Goal: Information Seeking & Learning: Check status

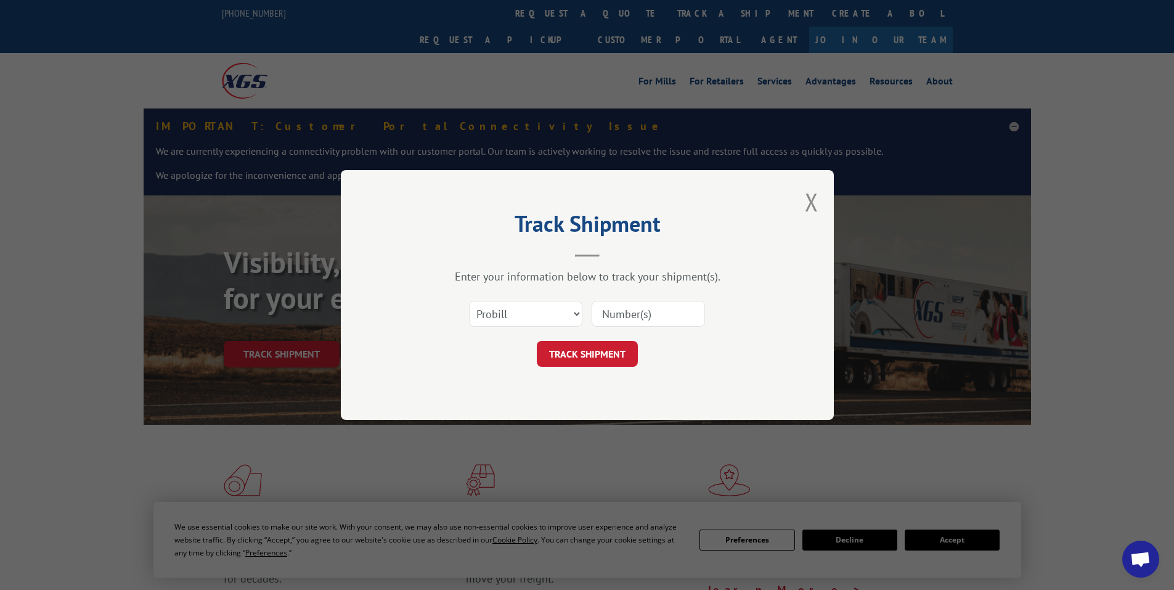
click at [561, 312] on select "Select category... Probill BOL PO" at bounding box center [525, 314] width 113 height 26
select select "bol"
click at [469, 301] on select "Select category... Probill BOL PO" at bounding box center [525, 314] width 113 height 26
click at [627, 316] on input at bounding box center [647, 314] width 113 height 26
paste input "17271391"
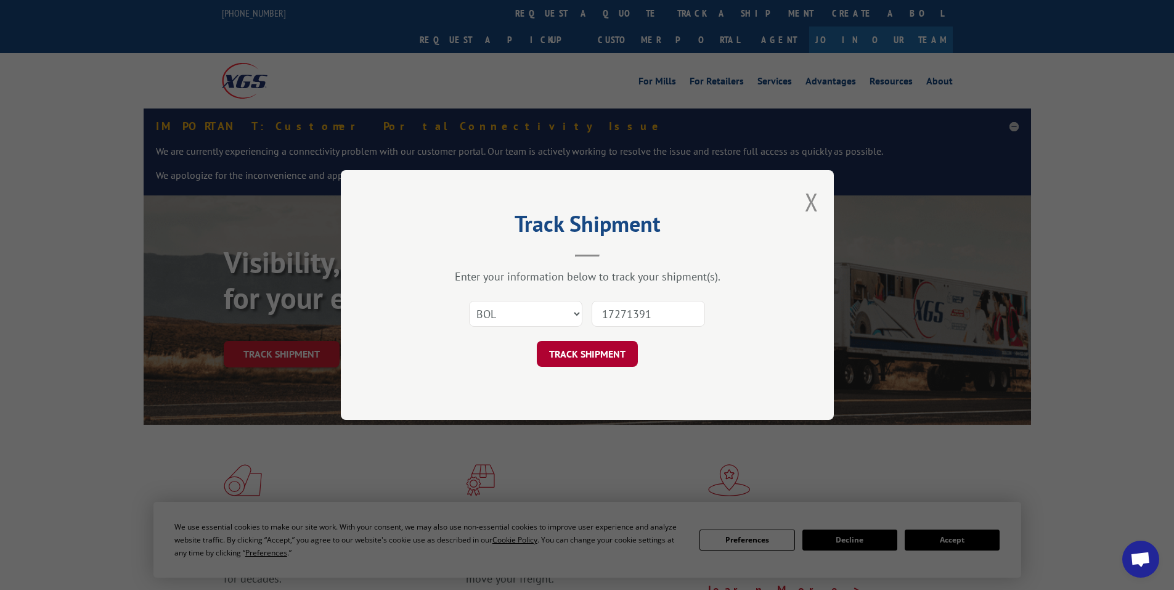
type input "17271391"
click at [611, 355] on button "TRACK SHIPMENT" at bounding box center [587, 354] width 101 height 26
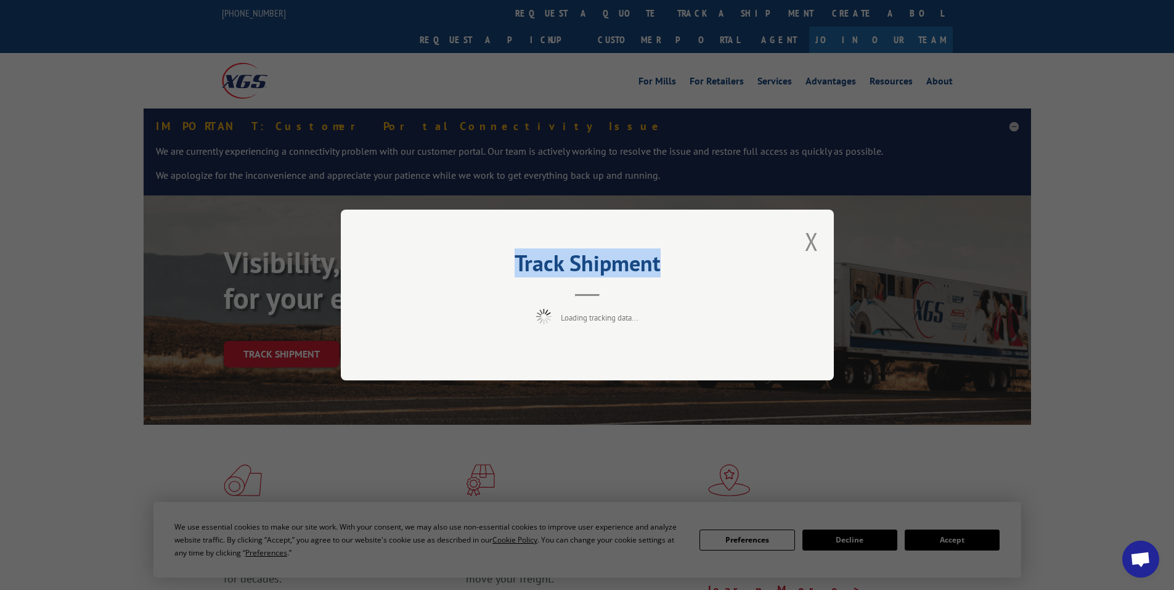
drag, startPoint x: 670, startPoint y: 262, endPoint x: 478, endPoint y: 266, distance: 192.2
click at [478, 266] on h2 "Track Shipment" at bounding box center [587, 265] width 370 height 23
click at [583, 266] on h2 "Track Shipment" at bounding box center [587, 265] width 370 height 23
click at [813, 244] on button "Close modal" at bounding box center [812, 241] width 14 height 33
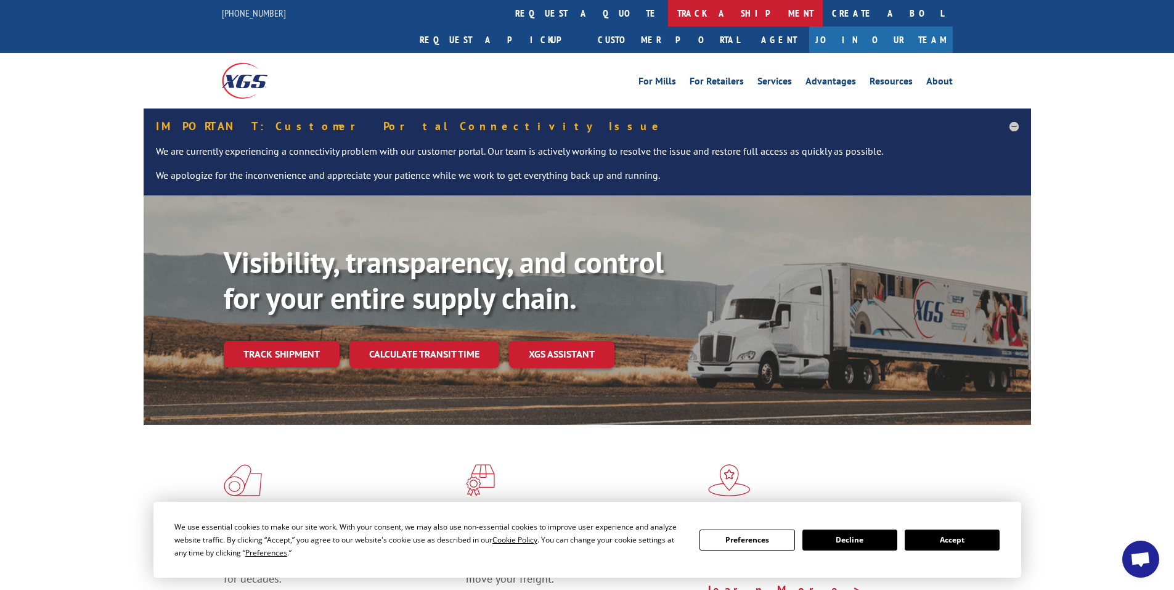
click at [668, 18] on link "track a shipment" at bounding box center [745, 13] width 155 height 26
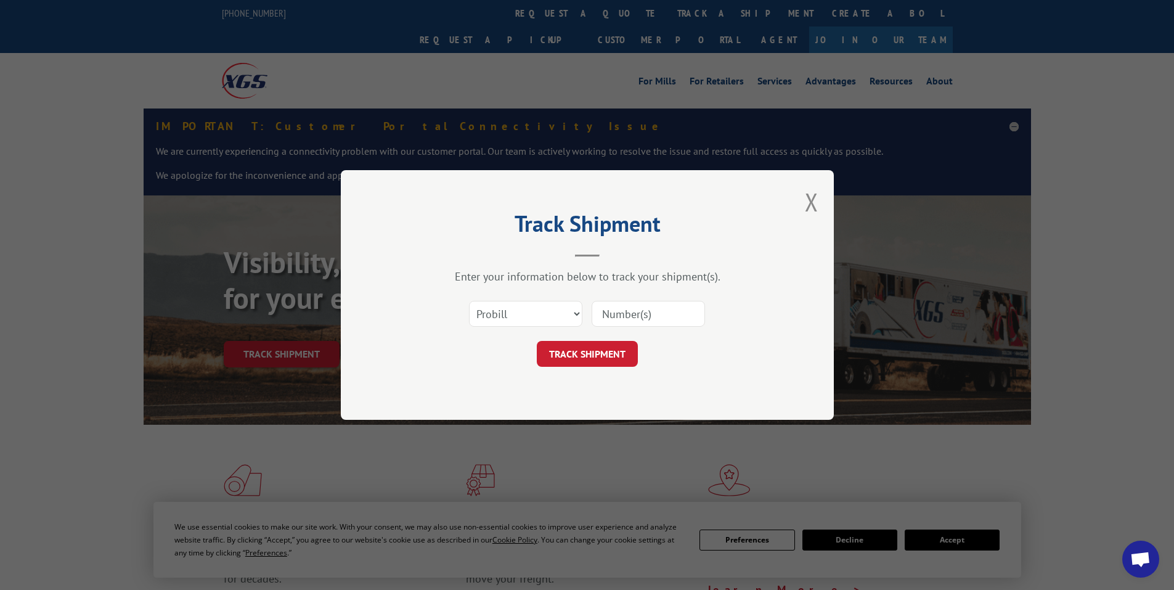
paste input "17271391"
type input "17271391"
click at [604, 349] on button "TRACK SHIPMENT" at bounding box center [587, 354] width 101 height 26
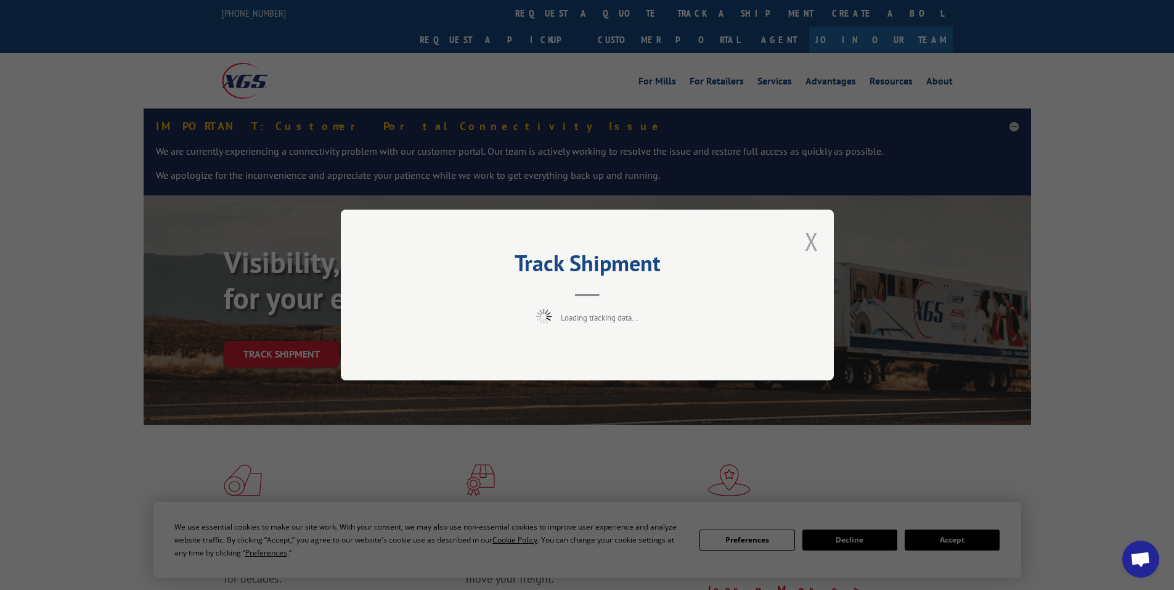
click at [812, 241] on button "Close modal" at bounding box center [812, 241] width 14 height 33
